Goal: Task Accomplishment & Management: Manage account settings

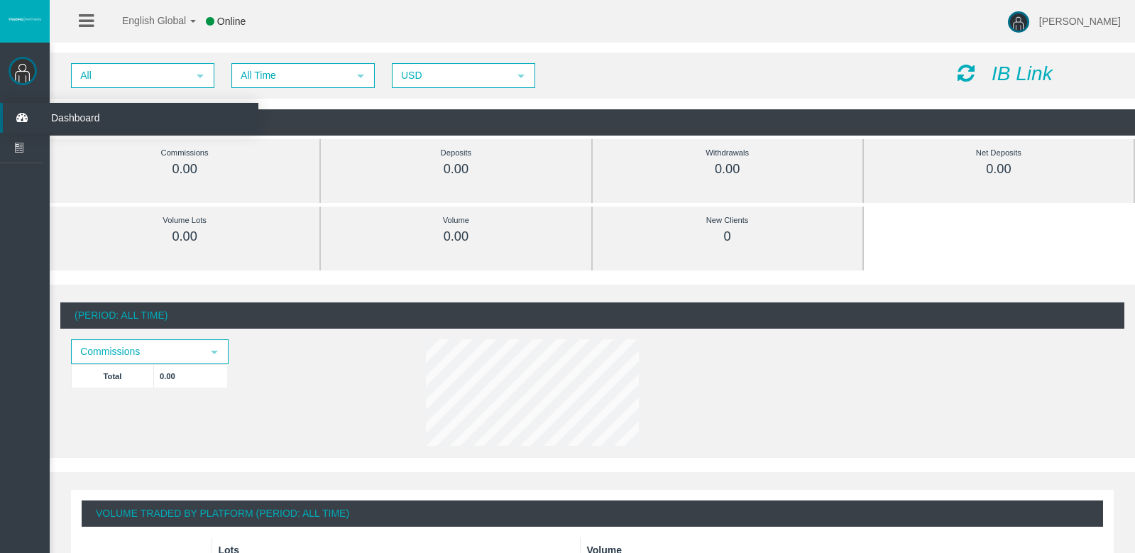
click at [70, 114] on span "Dashboard" at bounding box center [109, 118] width 139 height 30
click at [1016, 72] on icon "IB Link" at bounding box center [1022, 73] width 61 height 22
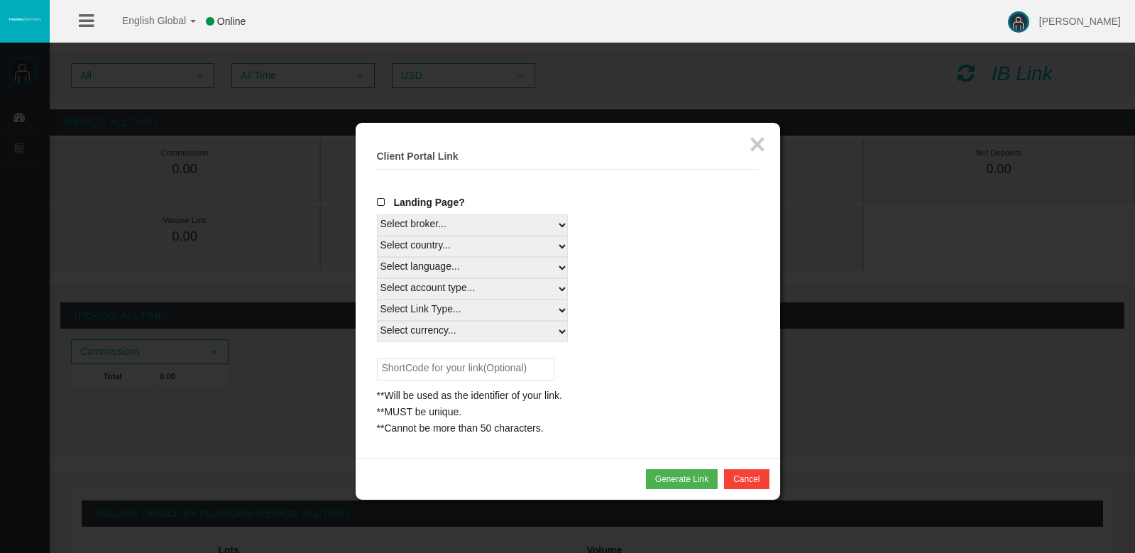
select select
click at [381, 197] on span at bounding box center [384, 202] width 14 height 10
click at [0, 0] on input "Landing Page?" at bounding box center [0, 0] width 0 height 0
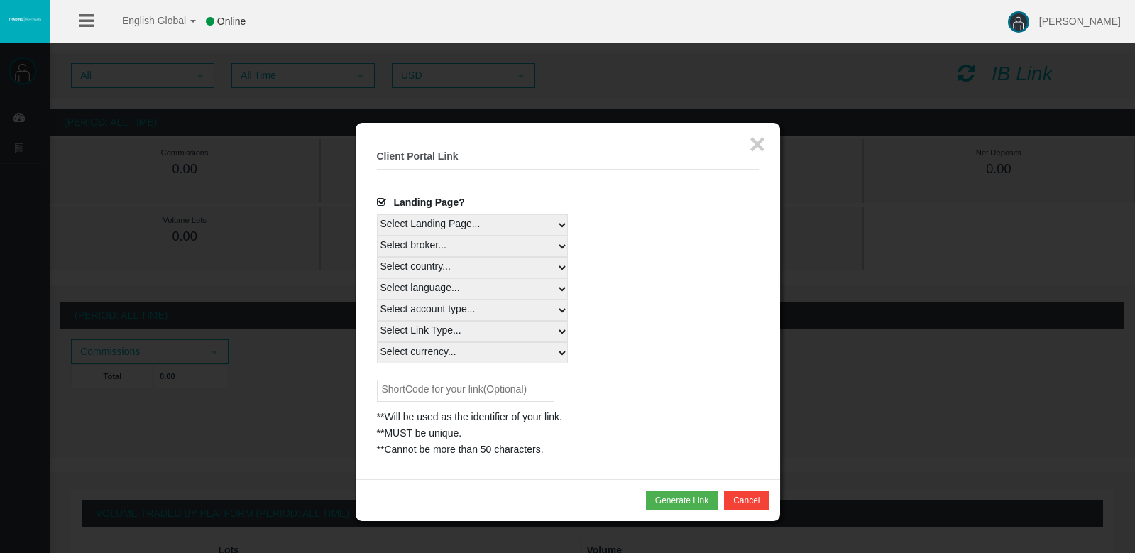
select select
select select "Real"
select select "USD"
click at [509, 380] on input "text" at bounding box center [465, 391] width 177 height 22
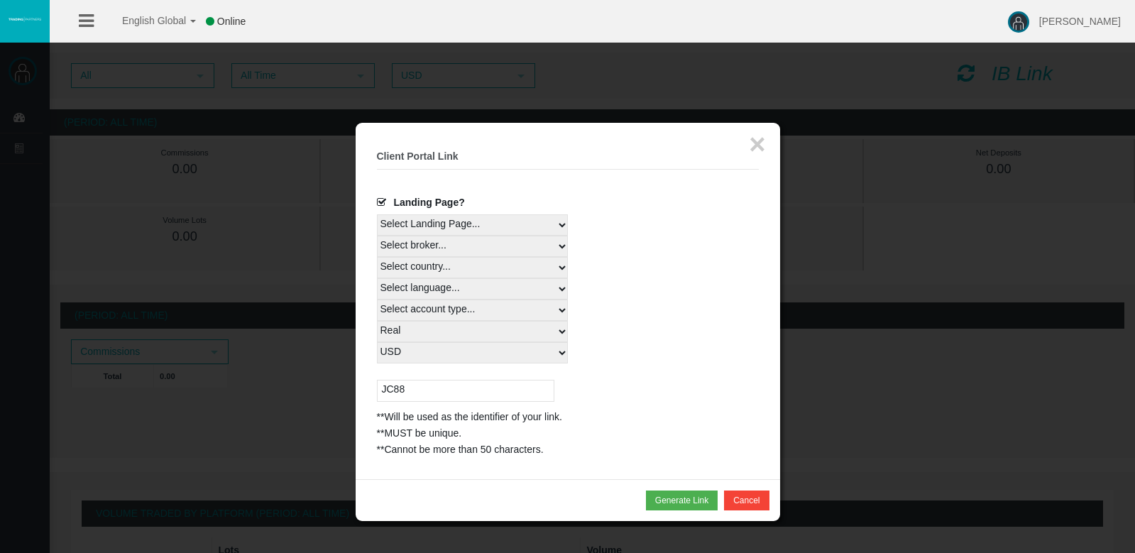
type input "JC88"
click at [558, 425] on div "**MUST be unique." at bounding box center [568, 433] width 382 height 16
click at [673, 490] on button "Generate Link" at bounding box center [682, 500] width 72 height 20
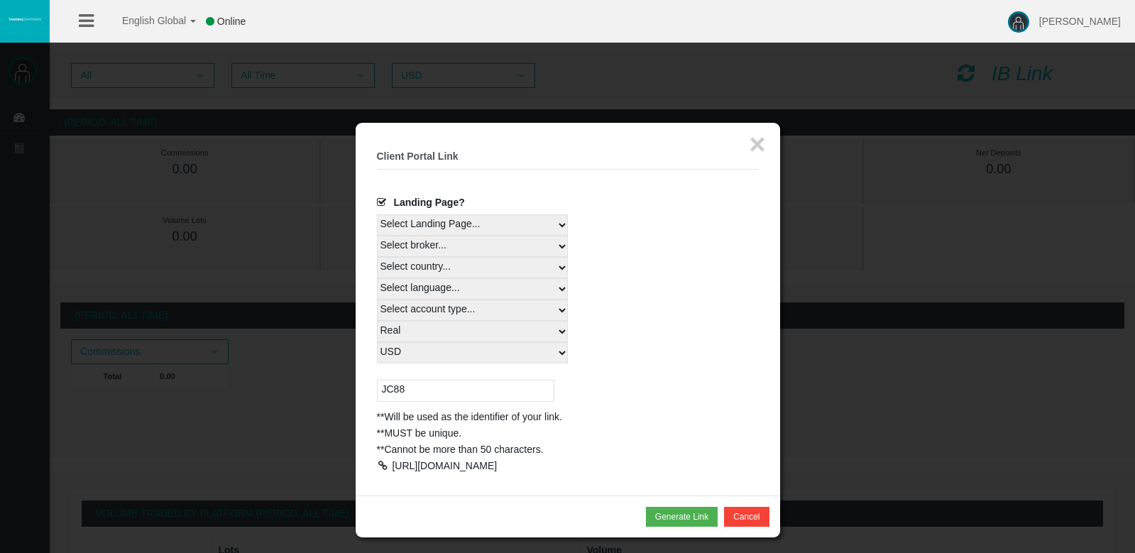
drag, startPoint x: 393, startPoint y: 426, endPoint x: 508, endPoint y: 451, distance: 117.8
click at [508, 458] on div "https://www.t4trade.com/en/register?pCode=JC88&utm_source=19268038&utm_medium=i…" at bounding box center [568, 466] width 382 height 16
copy div "https://www.t4trade.com/en/register?pCode=JC88&utm_source=19268038&utm_medium=i…"
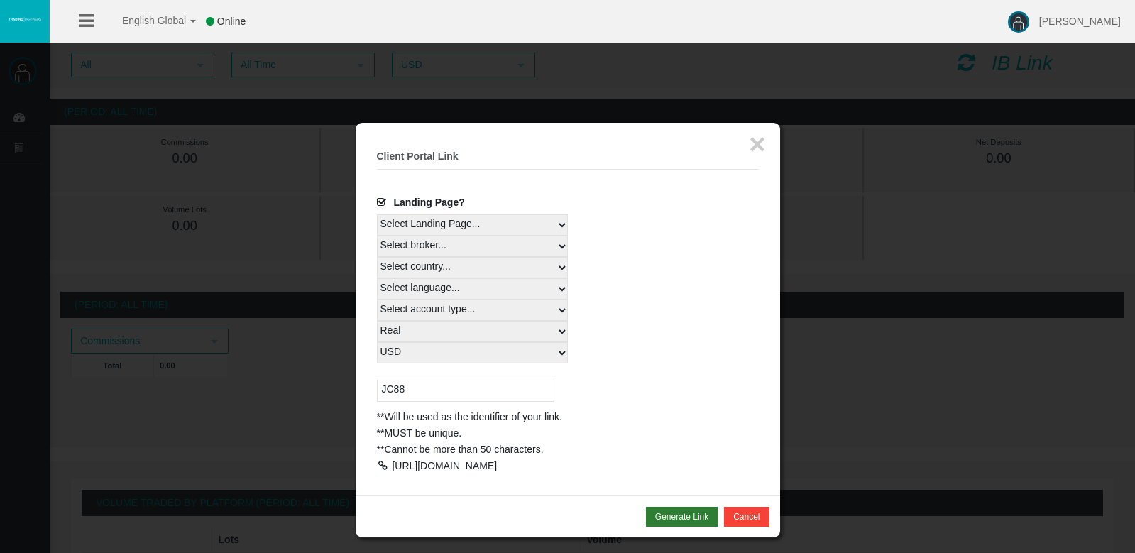
click at [701, 507] on button "Generate Link" at bounding box center [682, 517] width 72 height 20
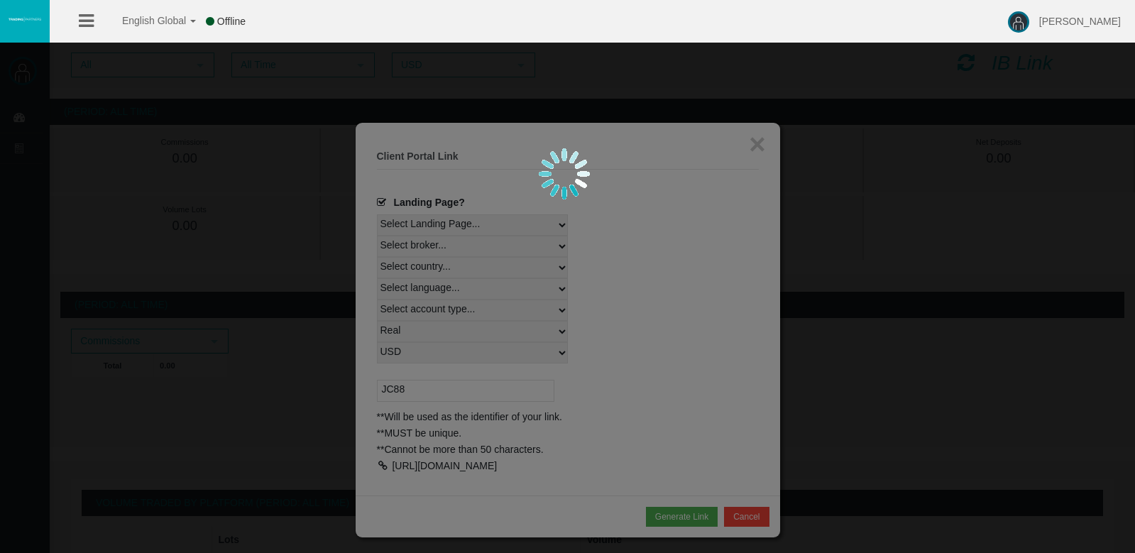
click at [717, 166] on div at bounding box center [567, 276] width 1135 height 553
click at [764, 145] on div at bounding box center [567, 276] width 1135 height 553
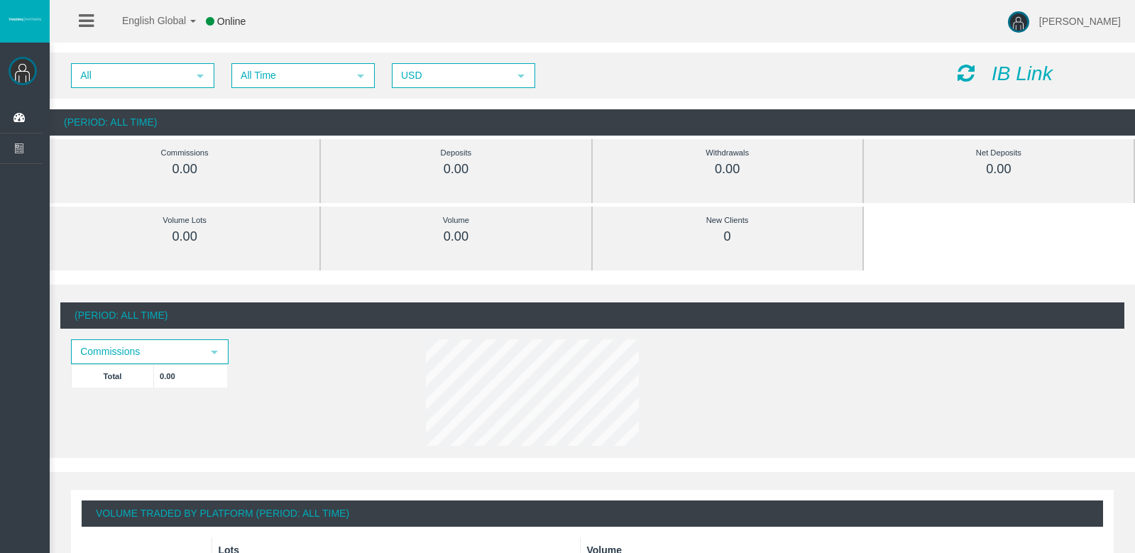
click at [1055, 76] on div "IB Link" at bounding box center [1035, 74] width 177 height 22
click at [1023, 74] on icon "IB Link" at bounding box center [1022, 73] width 61 height 22
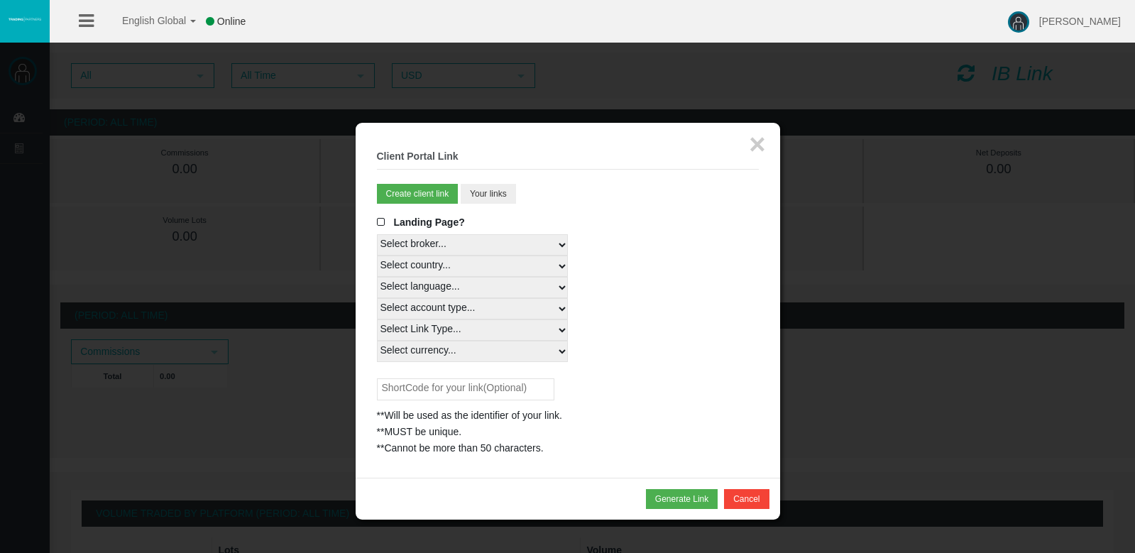
click at [495, 190] on button "Your links" at bounding box center [488, 194] width 55 height 20
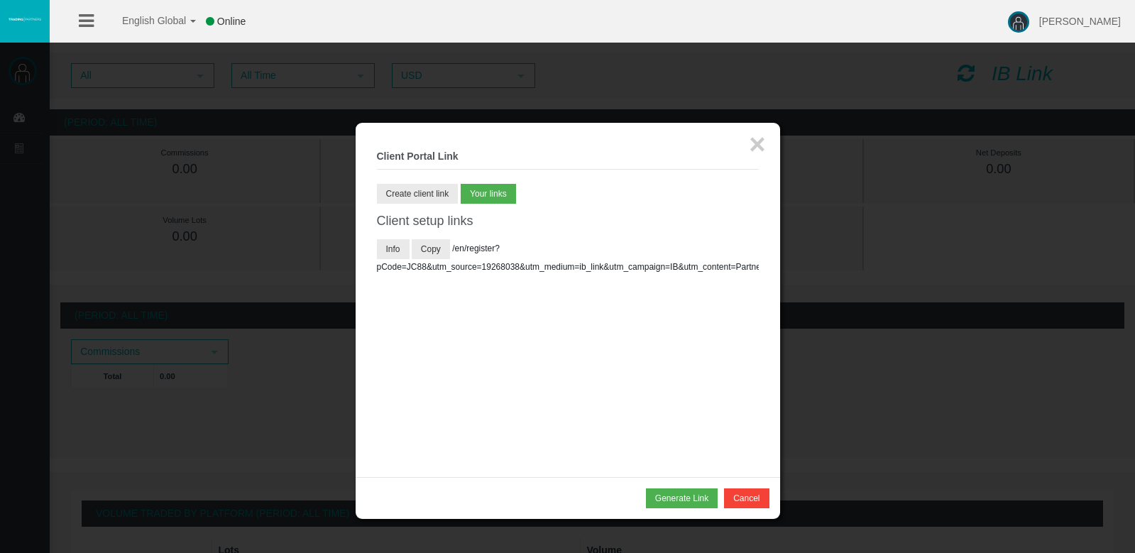
click at [434, 236] on div "Info Copy /en/register?pCode=JC88&utm_source=19268038&utm_medium=ib_link&utm_ca…" at bounding box center [568, 289] width 382 height 106
click at [434, 239] on button "Copy" at bounding box center [431, 249] width 38 height 20
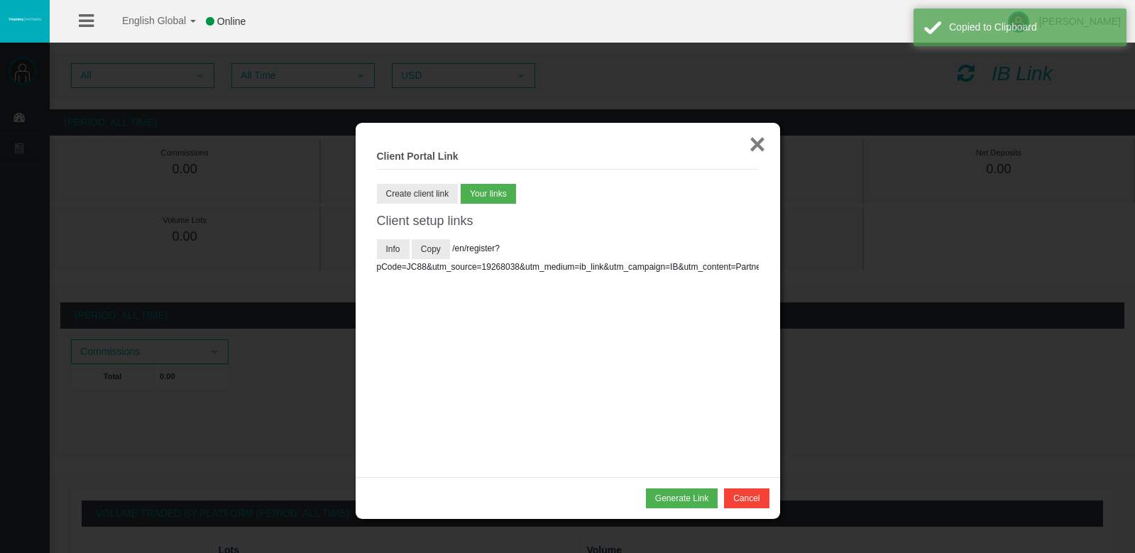
click at [756, 141] on button "×" at bounding box center [757, 144] width 16 height 28
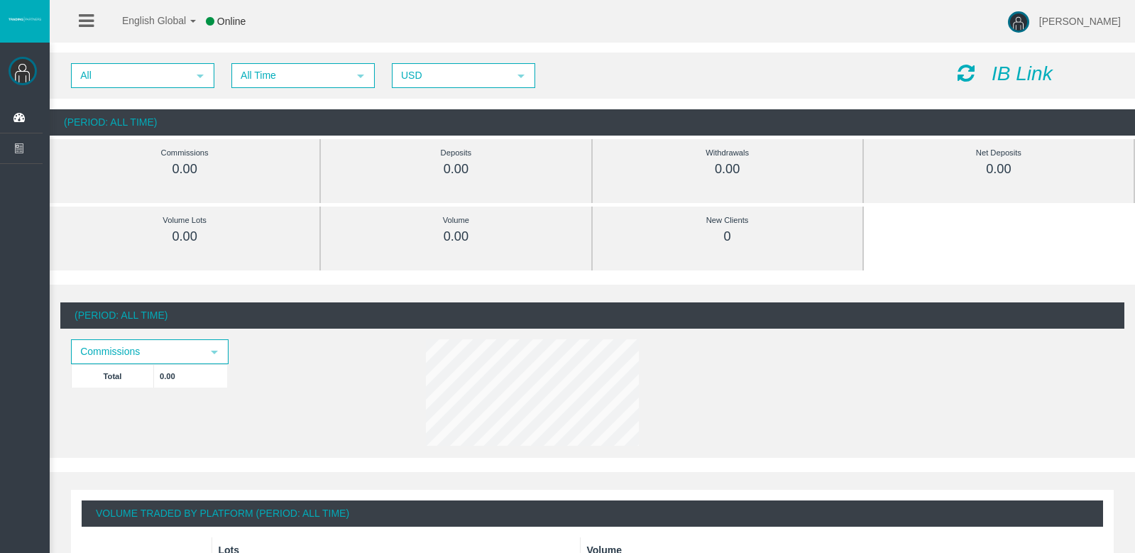
click at [1003, 77] on icon "IB Link" at bounding box center [1022, 73] width 61 height 22
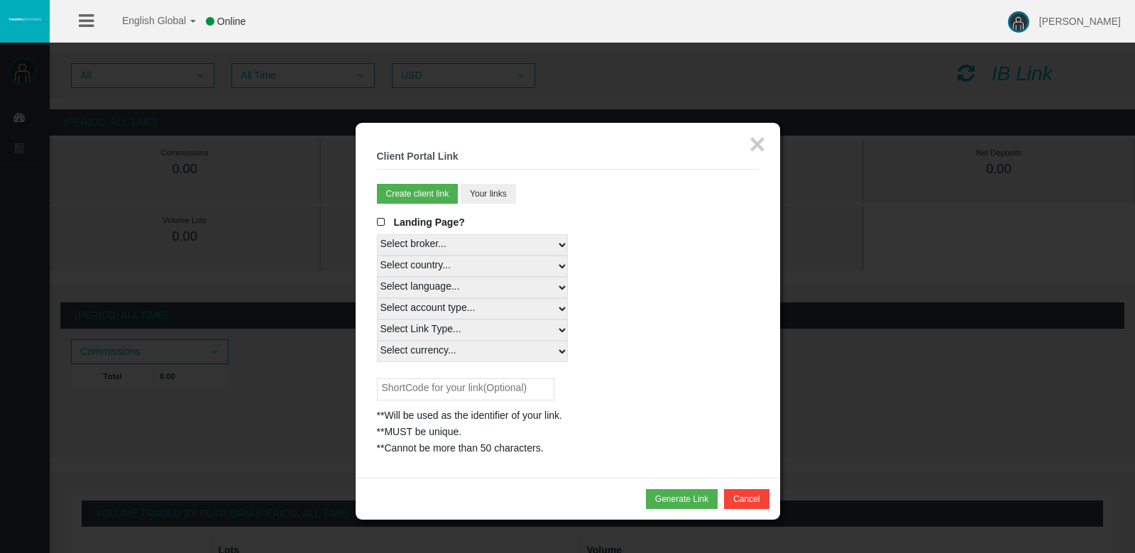
click at [481, 186] on button "Your links" at bounding box center [488, 194] width 55 height 20
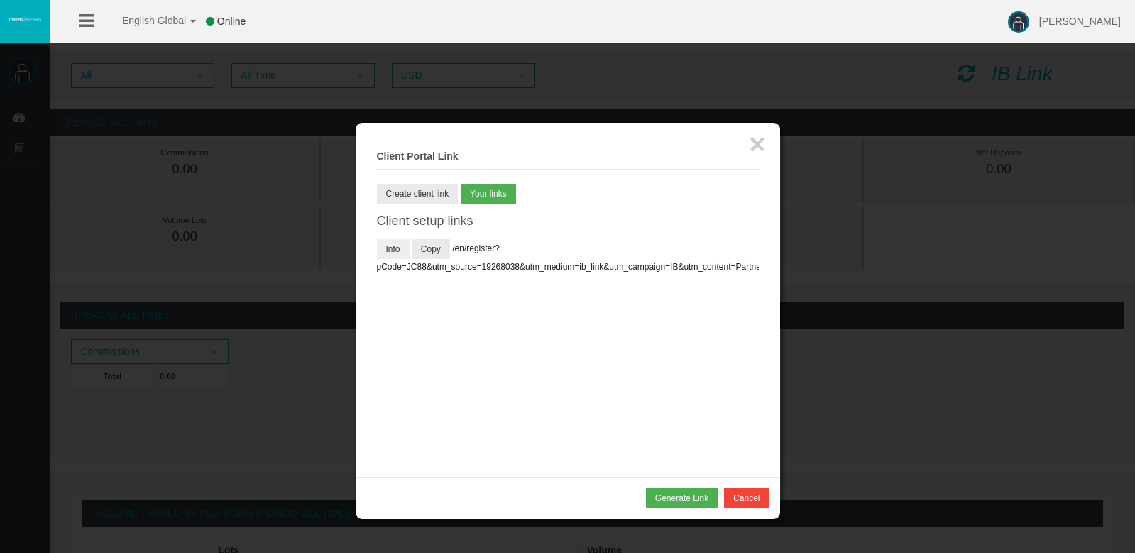
click at [397, 244] on button "Info" at bounding box center [393, 249] width 33 height 20
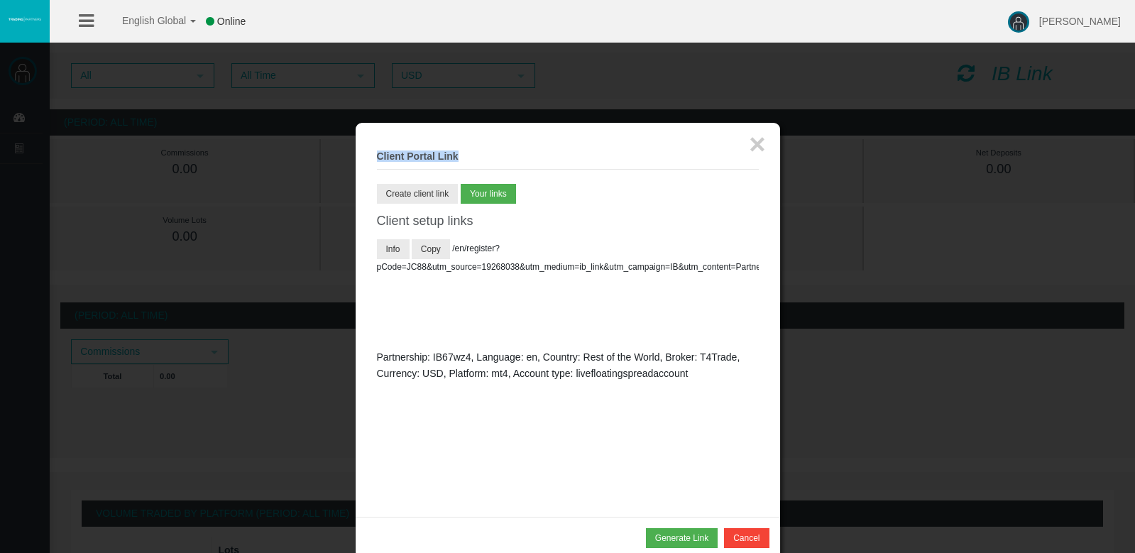
click at [767, 144] on div "× Client Portal Link Create client link Create partner link Your links Master I…" at bounding box center [568, 320] width 424 height 394
click at [755, 144] on button "×" at bounding box center [757, 144] width 16 height 28
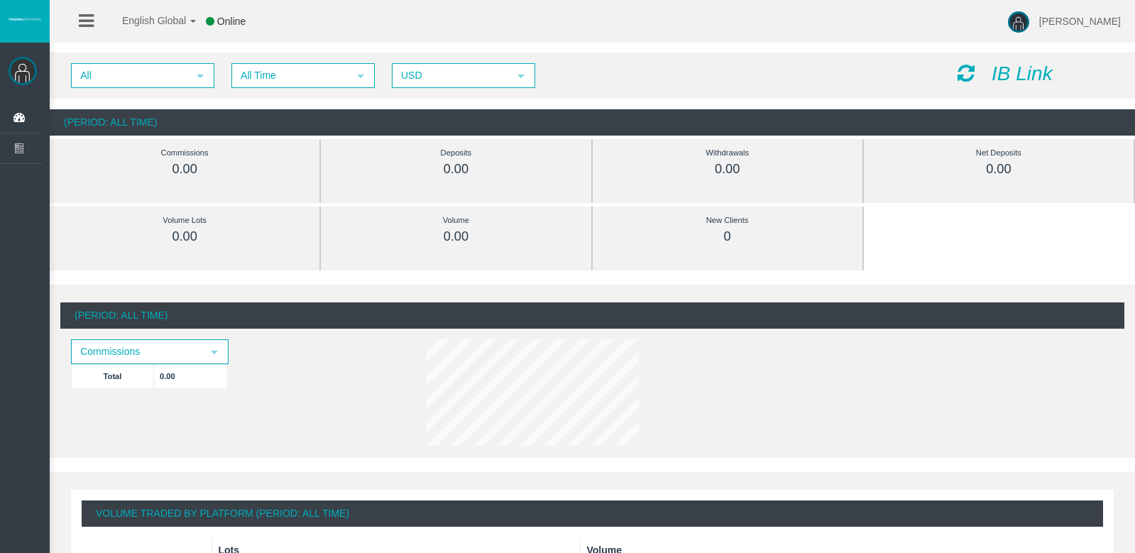
click at [485, 1] on div "English Global 简体中文 English Global 日本語 한국어 Online joie chua Help Log Out" at bounding box center [567, 21] width 1135 height 43
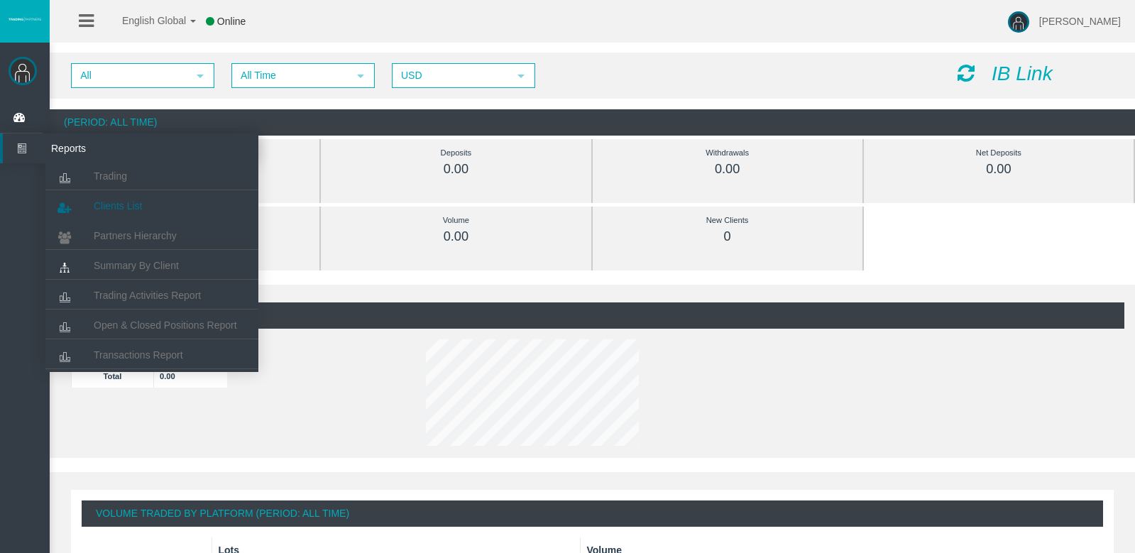
click at [121, 195] on link "Clients List" at bounding box center [151, 206] width 213 height 26
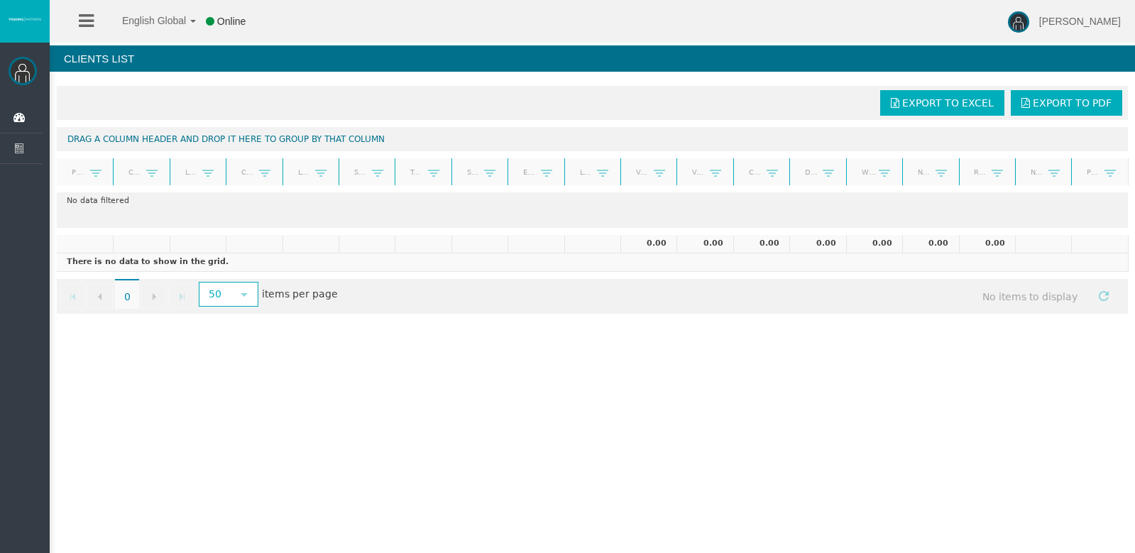
click at [1082, 19] on span "[PERSON_NAME]" at bounding box center [1080, 21] width 82 height 11
click at [1074, 78] on span "Log Out" at bounding box center [1055, 79] width 35 height 11
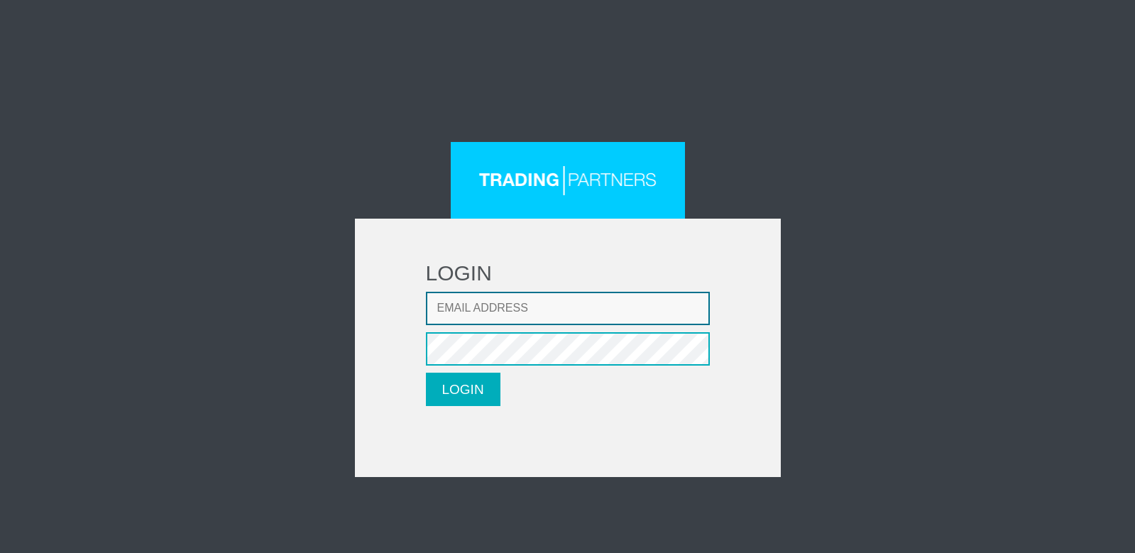
type input "[EMAIL_ADDRESS][DOMAIN_NAME]"
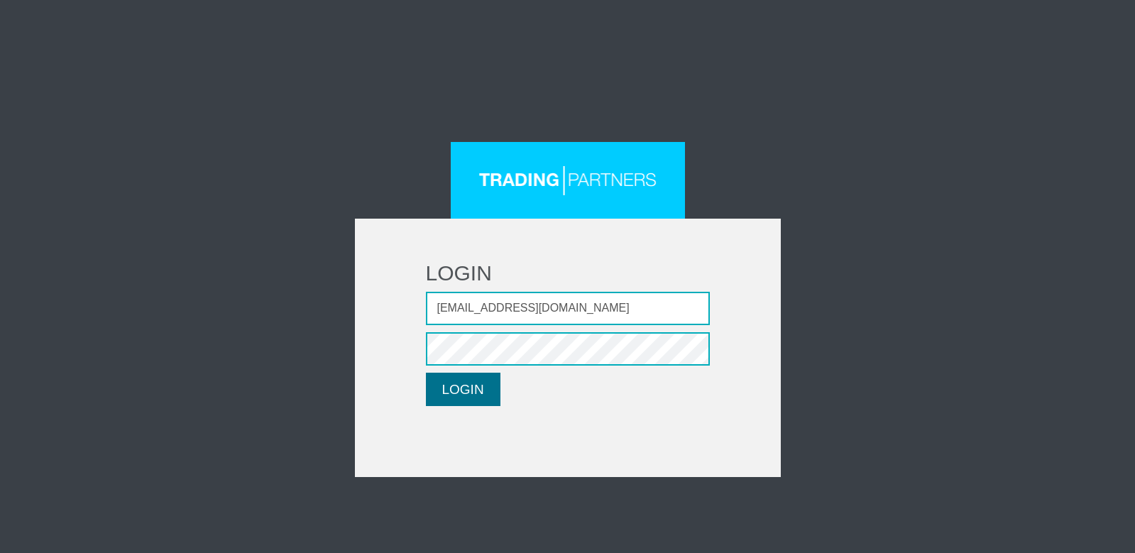
click at [473, 393] on button "LOGIN" at bounding box center [463, 389] width 75 height 33
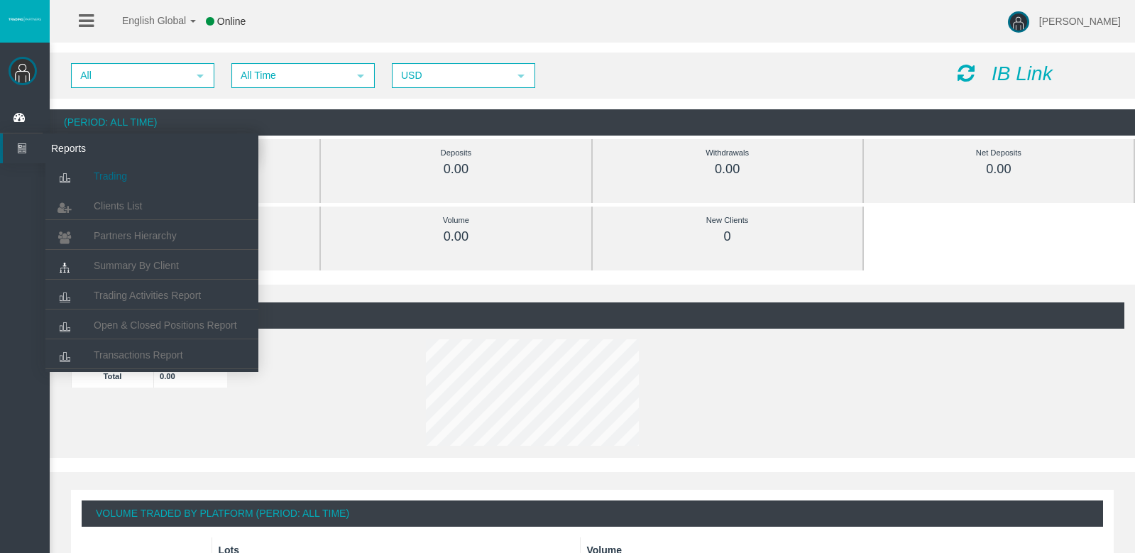
click at [118, 180] on span "Trading" at bounding box center [110, 175] width 33 height 11
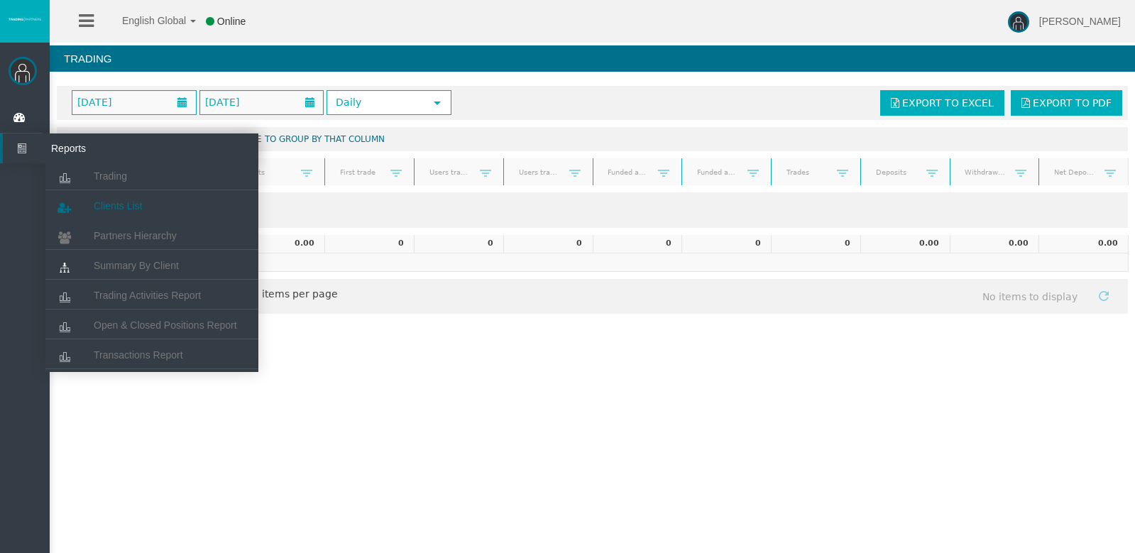
click at [131, 207] on span "Clients List" at bounding box center [118, 205] width 48 height 11
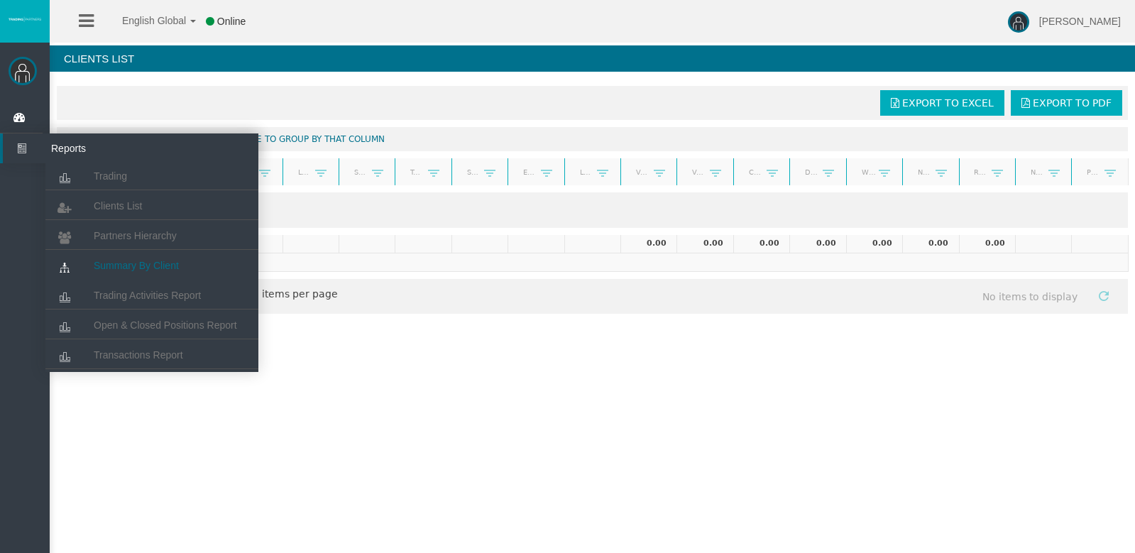
click at [168, 263] on span "Summary By Client" at bounding box center [136, 265] width 85 height 11
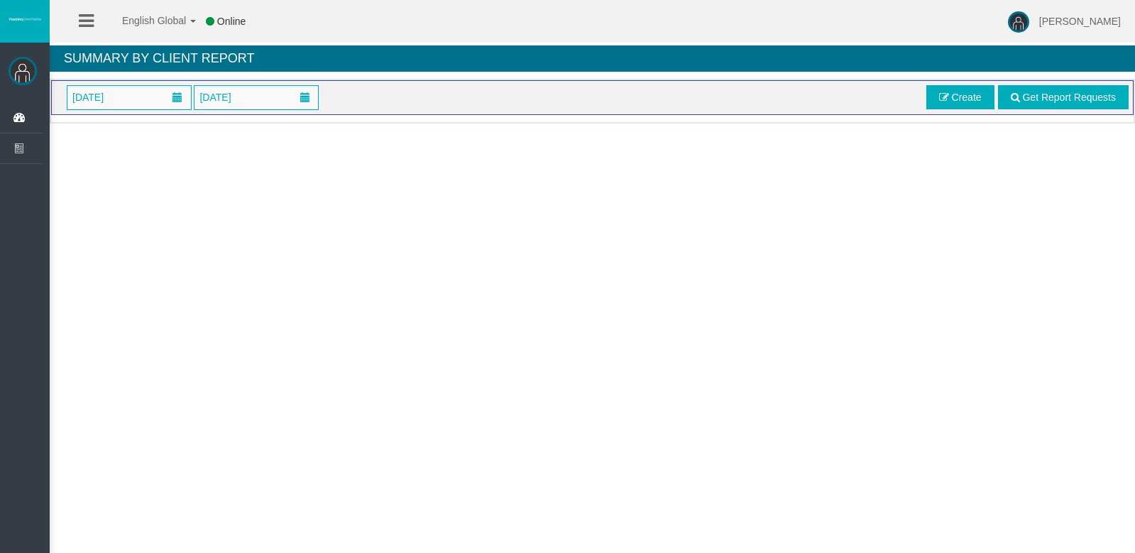
click at [89, 11] on link at bounding box center [86, 21] width 15 height 43
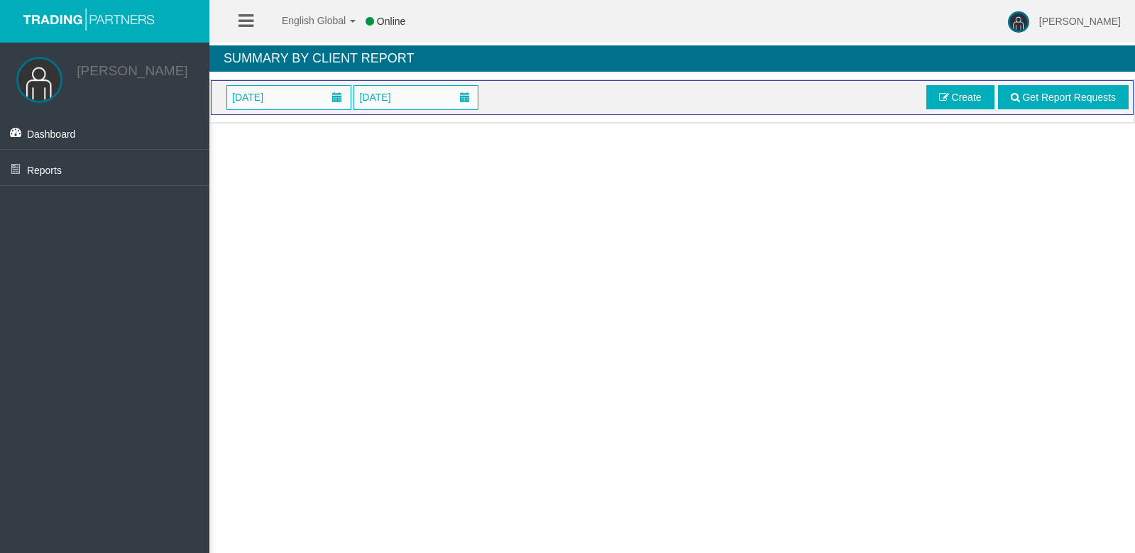
click at [65, 127] on link "Dashboard" at bounding box center [104, 131] width 209 height 35
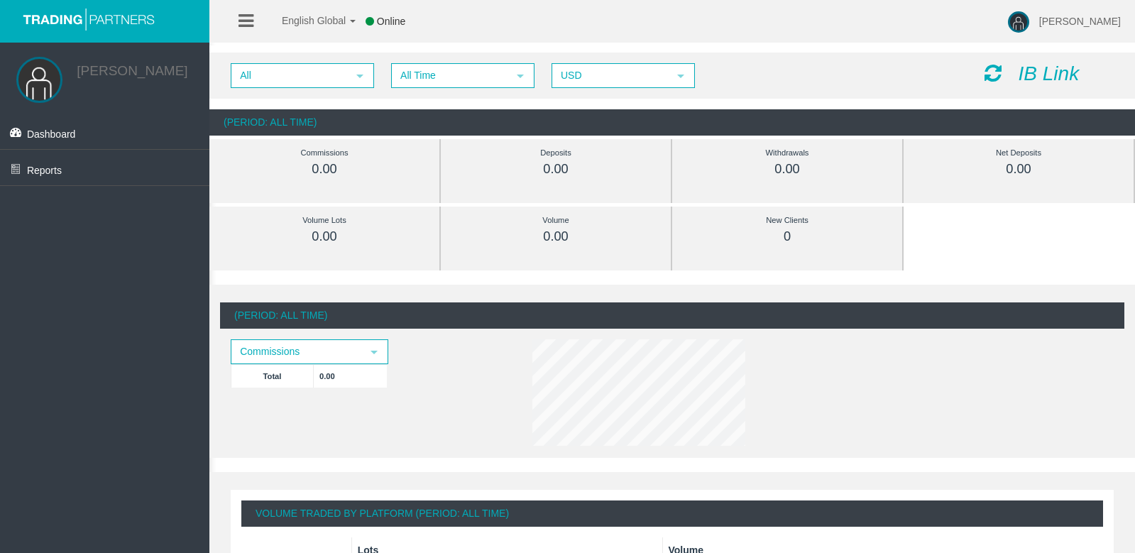
click at [253, 25] on icon at bounding box center [245, 21] width 15 height 18
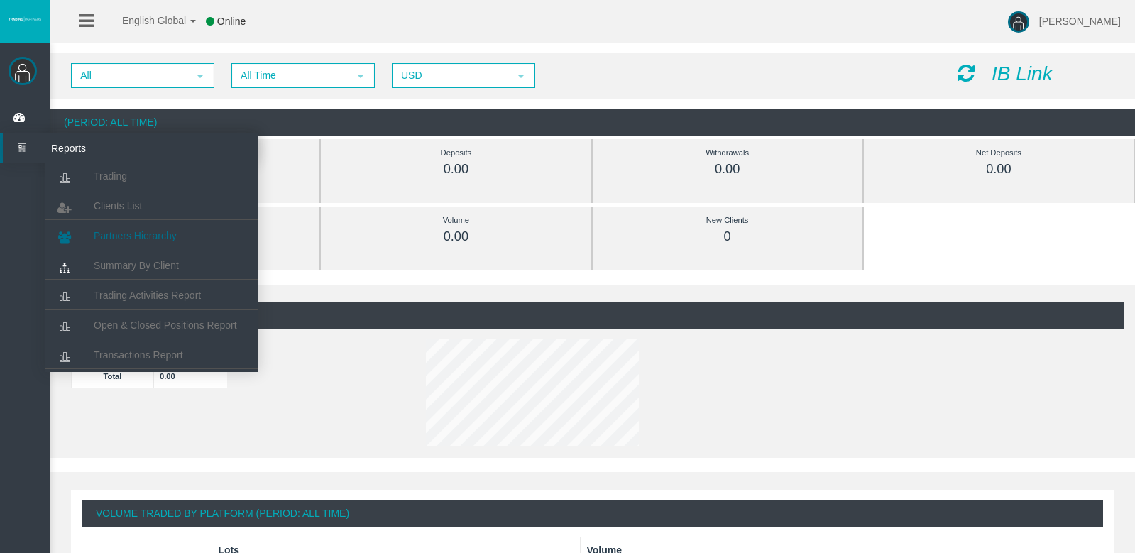
click at [131, 238] on span "Partners Hierarchy" at bounding box center [135, 235] width 83 height 11
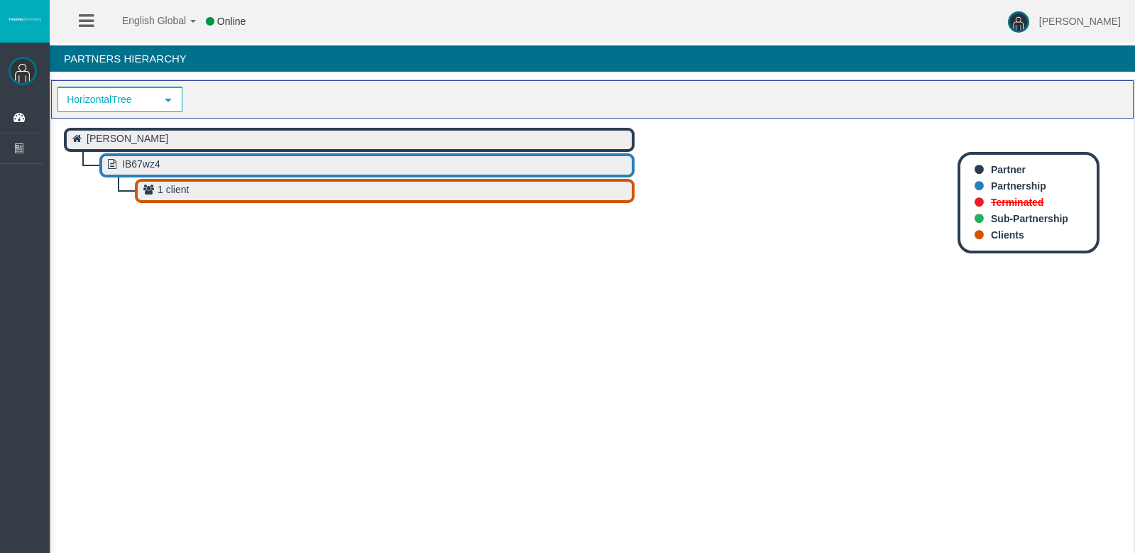
click at [207, 194] on rect at bounding box center [384, 190] width 497 height 21
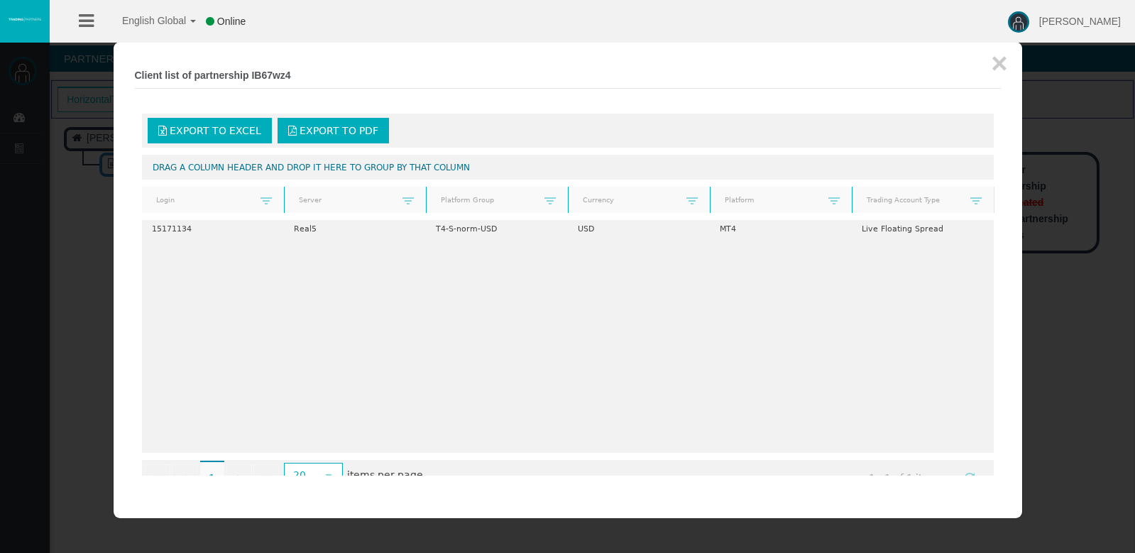
click at [111, 290] on div at bounding box center [567, 276] width 1135 height 553
click at [998, 62] on button "×" at bounding box center [999, 63] width 16 height 28
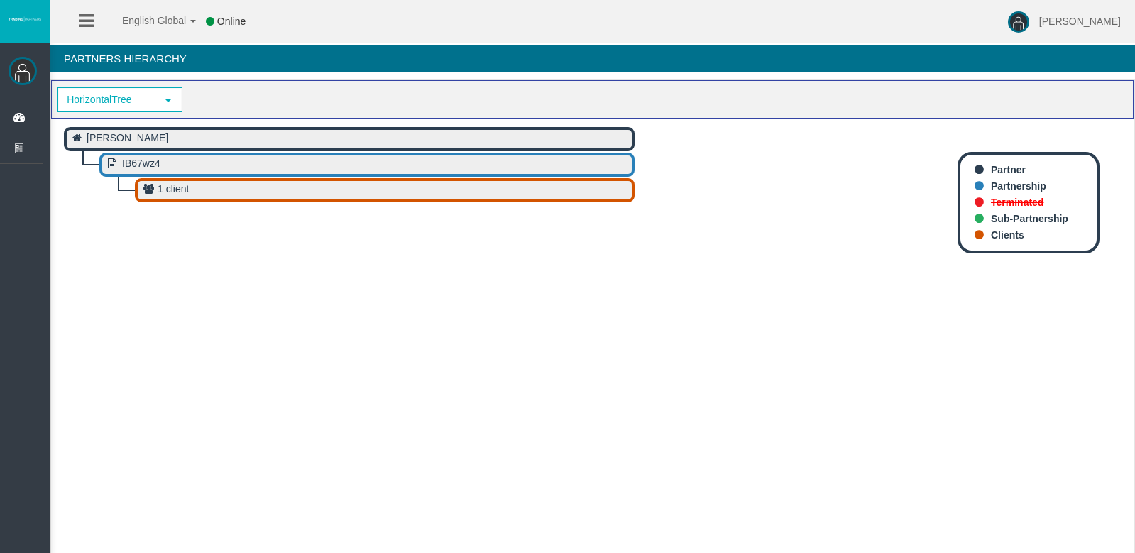
click at [263, 195] on rect at bounding box center [384, 190] width 497 height 21
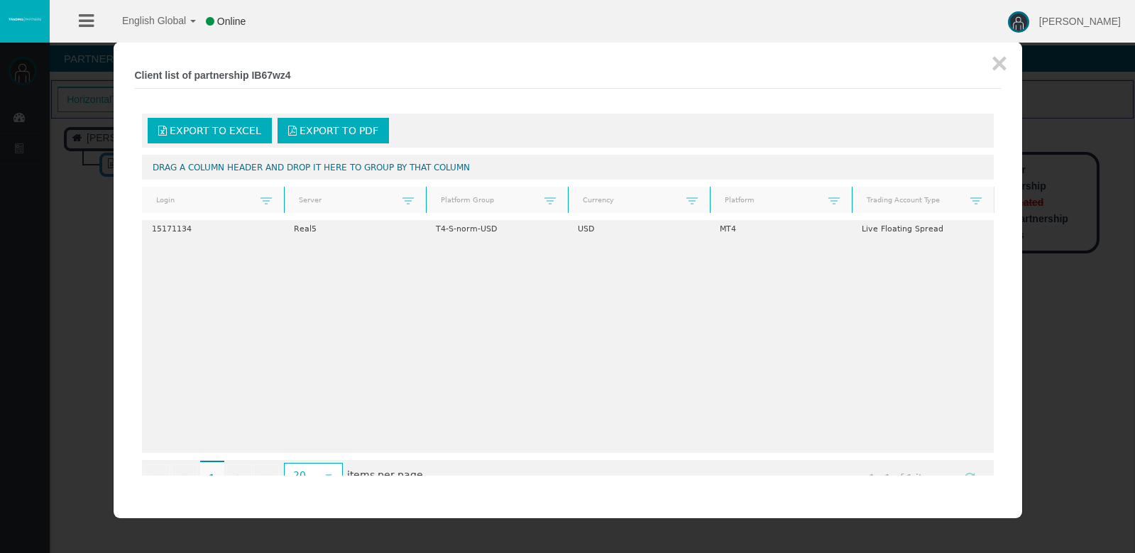
click at [89, 238] on div at bounding box center [567, 276] width 1135 height 553
click at [997, 62] on button "×" at bounding box center [999, 63] width 16 height 28
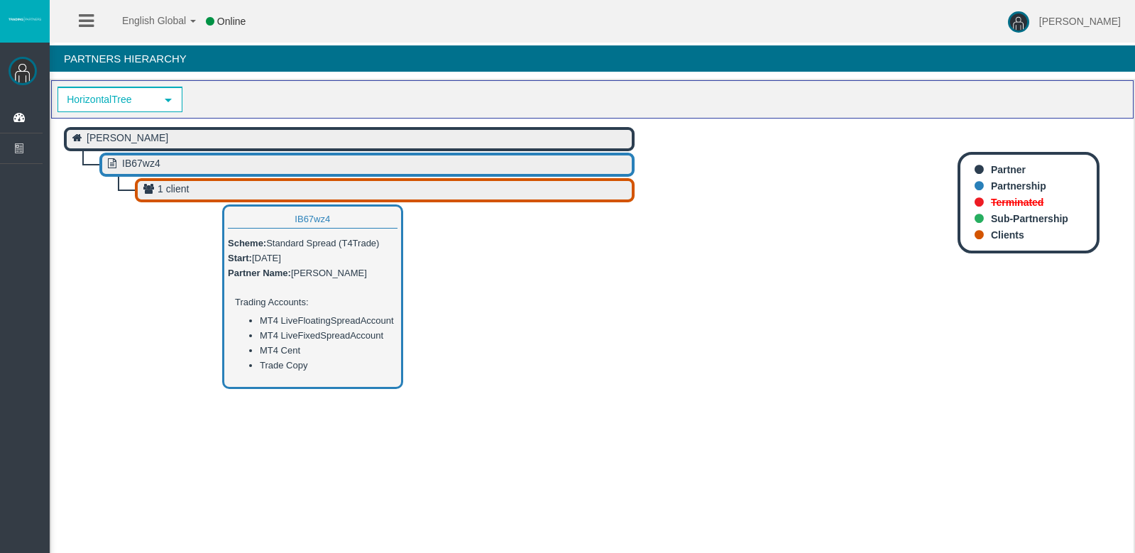
click at [165, 166] on rect at bounding box center [367, 164] width 532 height 21
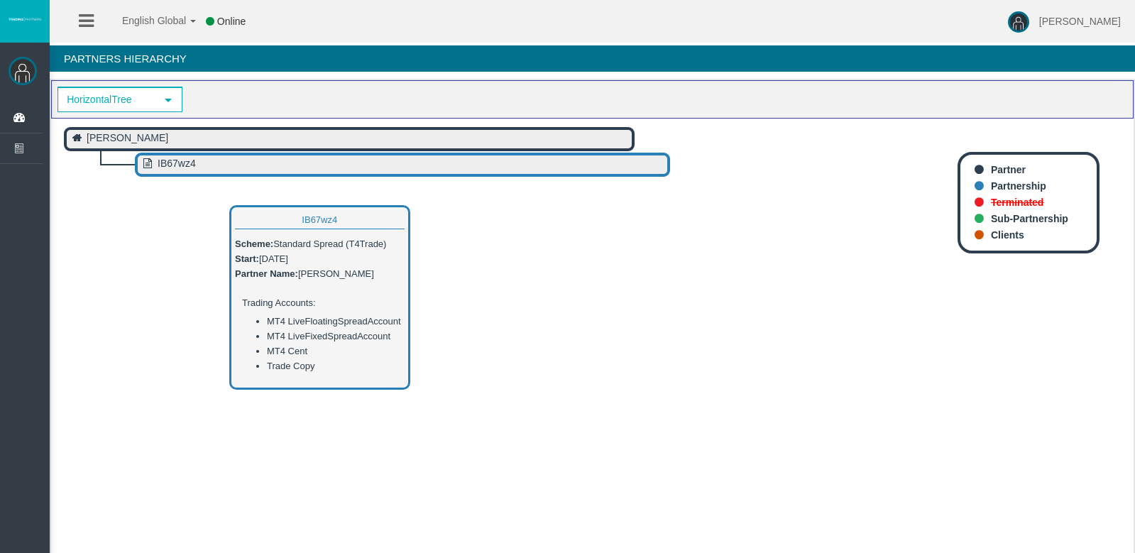
click at [173, 167] on text "IB67wz4" at bounding box center [177, 163] width 38 height 11
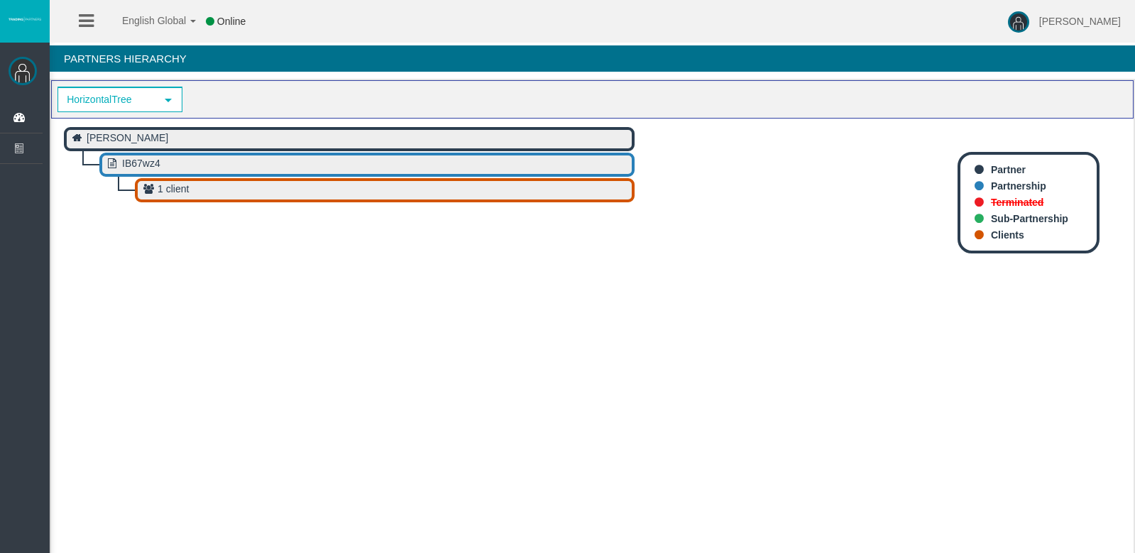
click at [812, 116] on div "HorizontalTree select HorizontalTree" at bounding box center [592, 99] width 1082 height 38
click at [784, 174] on icon "joie chua      IB67wz4      1 client " at bounding box center [592, 367] width 1082 height 497
